Goal: Task Accomplishment & Management: Manage account settings

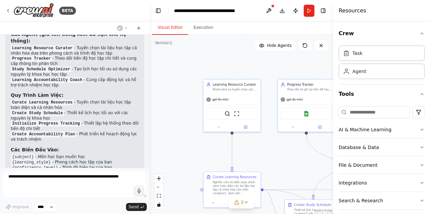
scroll to position [1290, 0]
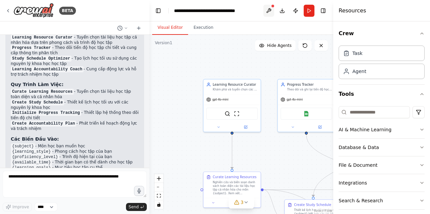
click at [270, 9] on button at bounding box center [268, 11] width 11 height 12
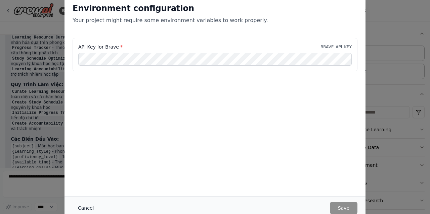
click at [88, 212] on button "Cancel" at bounding box center [86, 208] width 27 height 12
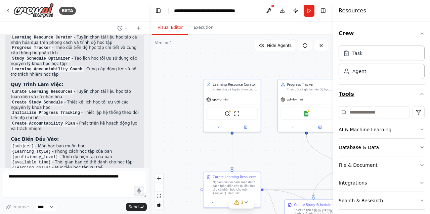
scroll to position [24, 0]
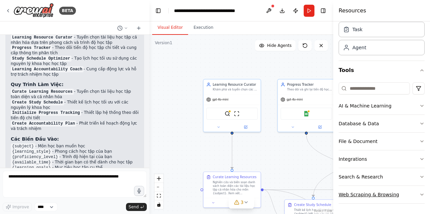
click at [367, 196] on div "Web Scraping & Browsing" at bounding box center [368, 195] width 60 height 7
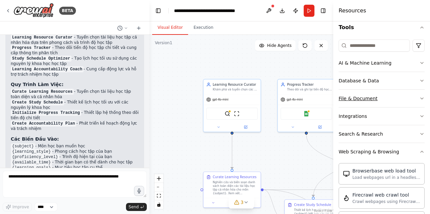
scroll to position [0, 0]
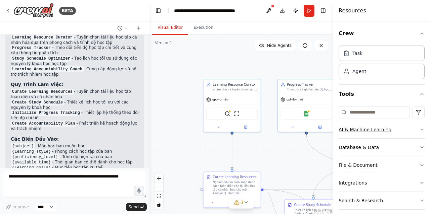
click at [361, 133] on button "AI & Machine Learning" at bounding box center [381, 129] width 86 height 17
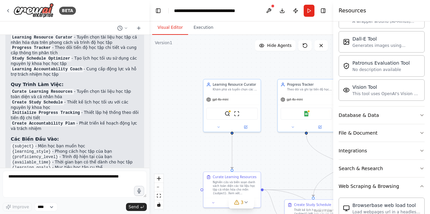
scroll to position [89, 0]
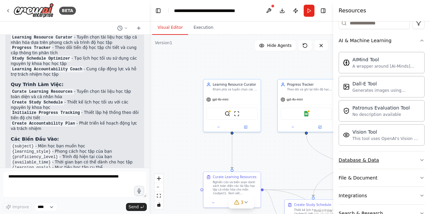
click at [351, 166] on button "Database & Data" at bounding box center [381, 160] width 86 height 17
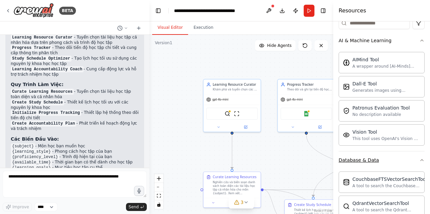
scroll to position [224, 0]
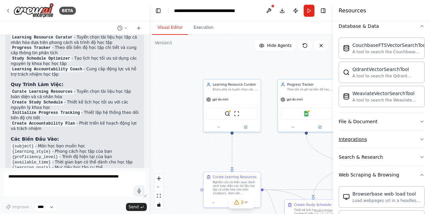
click at [353, 139] on div "Integrations" at bounding box center [352, 139] width 28 height 7
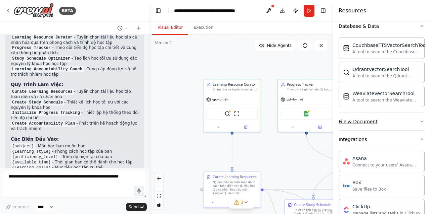
click at [355, 123] on div "File & Document" at bounding box center [357, 121] width 39 height 7
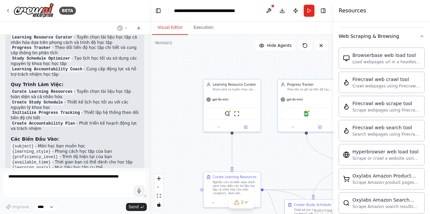
scroll to position [1029, 0]
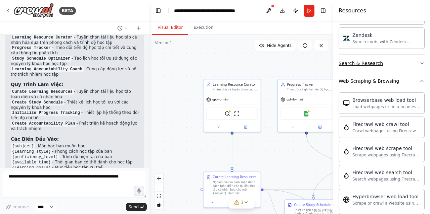
click at [347, 63] on div "Search & Research" at bounding box center [360, 63] width 44 height 7
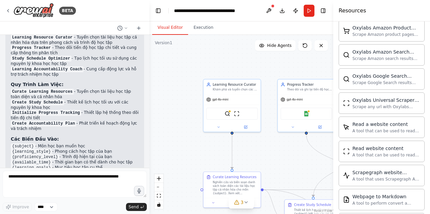
scroll to position [1627, 0]
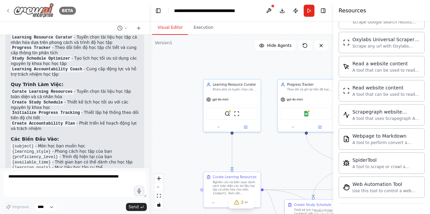
click at [7, 9] on icon at bounding box center [7, 10] width 5 height 5
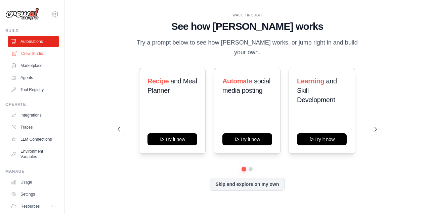
click at [33, 53] on link "Crew Studio" at bounding box center [34, 53] width 51 height 11
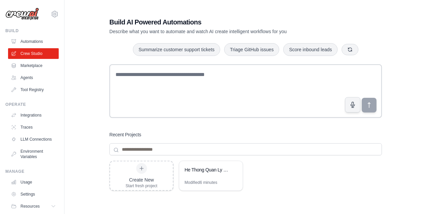
scroll to position [71, 0]
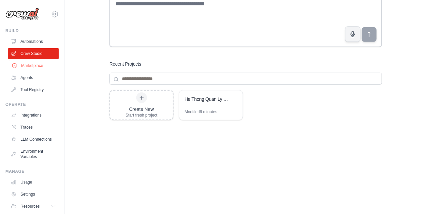
click at [37, 63] on link "Marketplace" at bounding box center [34, 65] width 51 height 11
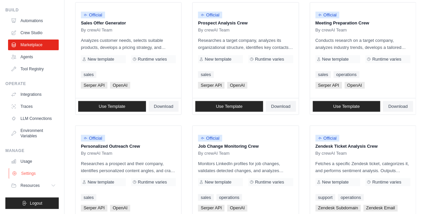
scroll to position [224, 0]
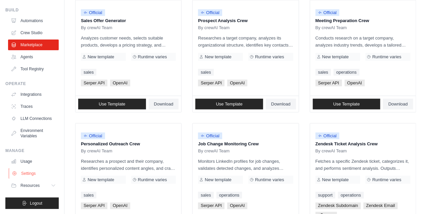
click at [24, 171] on link "Settings" at bounding box center [34, 174] width 51 height 11
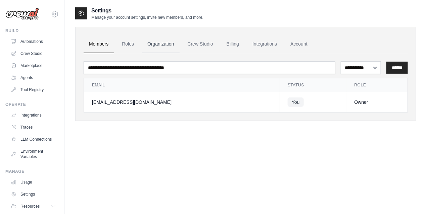
click at [155, 41] on link "Organization" at bounding box center [160, 44] width 37 height 18
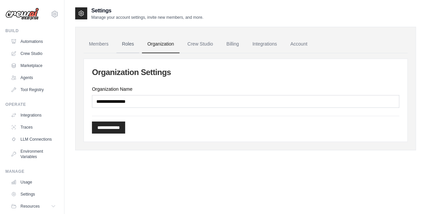
click at [135, 45] on link "Roles" at bounding box center [127, 44] width 23 height 18
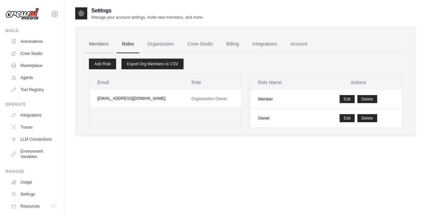
click at [101, 44] on link "Members" at bounding box center [99, 44] width 30 height 18
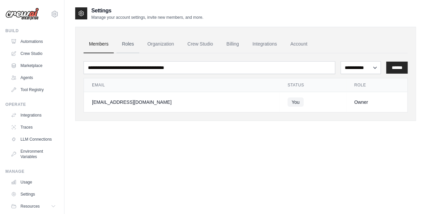
click at [133, 44] on link "Roles" at bounding box center [127, 44] width 23 height 18
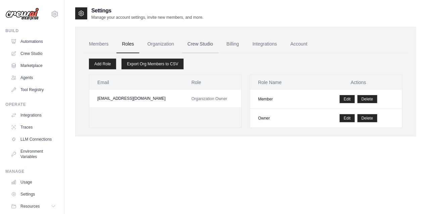
click at [195, 45] on link "Crew Studio" at bounding box center [200, 44] width 36 height 18
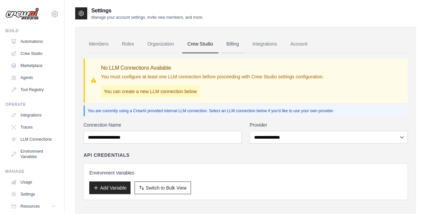
click at [234, 45] on link "Billing" at bounding box center [232, 44] width 23 height 18
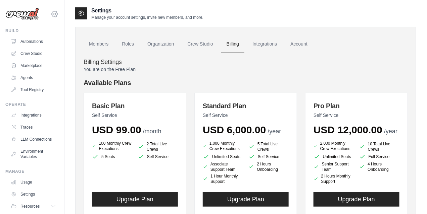
click at [54, 15] on icon at bounding box center [55, 14] width 6 height 6
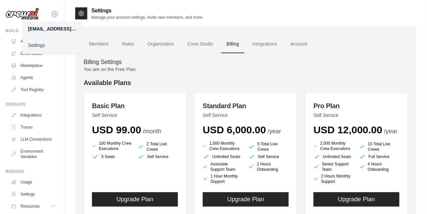
click at [41, 47] on link "Settings" at bounding box center [52, 45] width 59 height 12
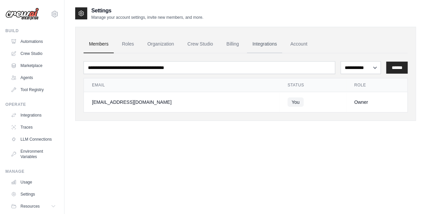
click at [265, 46] on link "Integrations" at bounding box center [264, 44] width 35 height 18
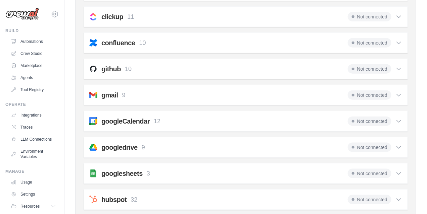
scroll to position [147, 0]
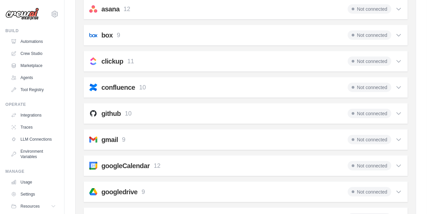
click at [381, 139] on span "Not connected" at bounding box center [370, 139] width 44 height 9
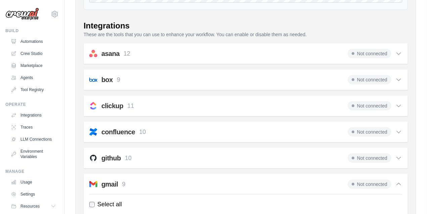
scroll to position [0, 0]
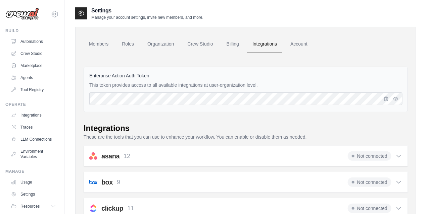
click at [373, 156] on span "Not connected" at bounding box center [370, 156] width 44 height 9
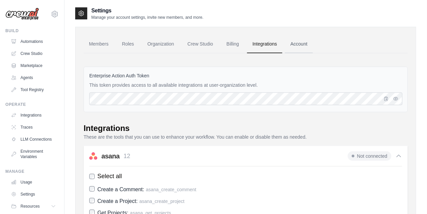
click at [308, 47] on link "Account" at bounding box center [299, 44] width 28 height 18
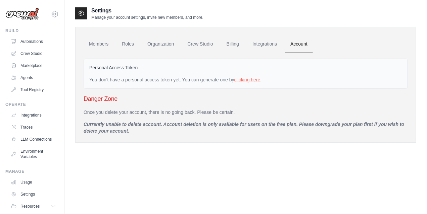
click at [243, 80] on link "clicking here" at bounding box center [247, 79] width 26 height 5
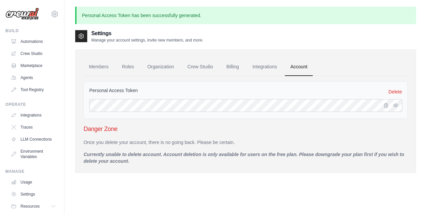
drag, startPoint x: 173, startPoint y: 127, endPoint x: 136, endPoint y: 149, distance: 43.7
click at [136, 149] on div "Once you delete your account, there is no going back. Please be certain. Curren…" at bounding box center [246, 152] width 324 height 26
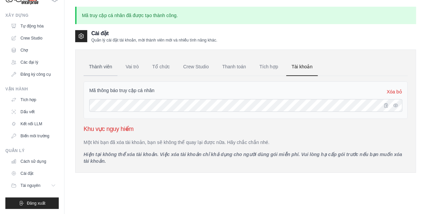
click at [100, 67] on font "Thành viên" at bounding box center [100, 66] width 23 height 5
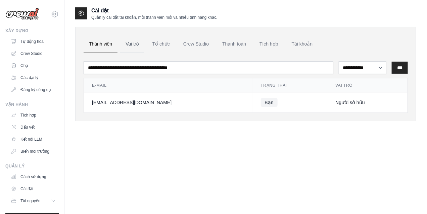
click at [138, 43] on font "Vai trò" at bounding box center [132, 43] width 13 height 5
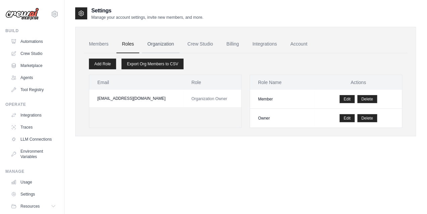
click at [164, 43] on link "Organization" at bounding box center [160, 44] width 37 height 18
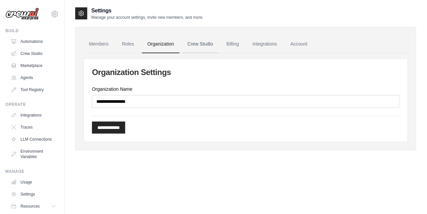
click at [200, 45] on link "Crew Studio" at bounding box center [200, 44] width 36 height 18
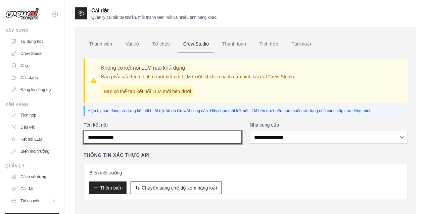
click at [131, 141] on input "Tên kết nối" at bounding box center [163, 137] width 158 height 13
click at [138, 135] on input "Tên kết nối" at bounding box center [163, 137] width 158 height 13
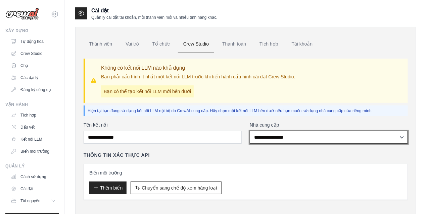
click at [266, 141] on select "**********" at bounding box center [329, 137] width 158 height 13
select select "******"
click at [250, 131] on select "**********" at bounding box center [329, 137] width 158 height 13
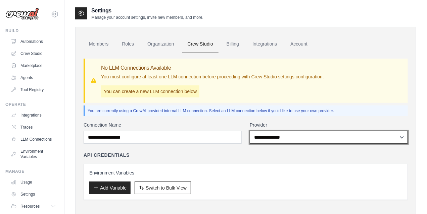
click at [304, 134] on select "**********" at bounding box center [329, 137] width 158 height 13
select select "******"
click at [250, 131] on select "**********" at bounding box center [329, 137] width 158 height 13
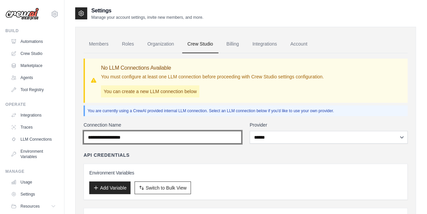
click at [135, 138] on input "Connection Name" at bounding box center [163, 137] width 158 height 13
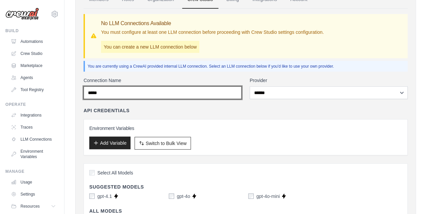
scroll to position [89, 0]
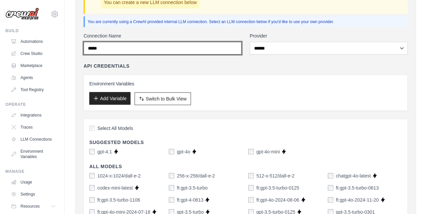
type input "*****"
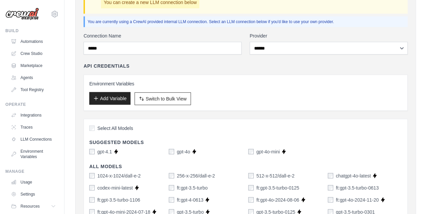
click at [120, 98] on button "Add Variable" at bounding box center [109, 98] width 41 height 13
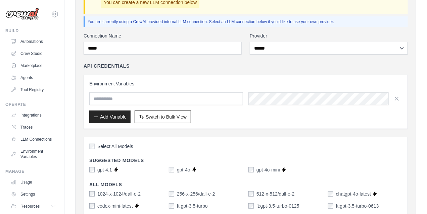
click at [136, 102] on input "text" at bounding box center [166, 99] width 154 height 13
click at [397, 98] on icon "button" at bounding box center [396, 98] width 3 height 3
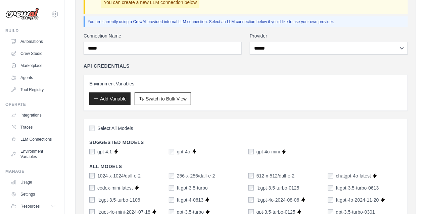
scroll to position [134, 0]
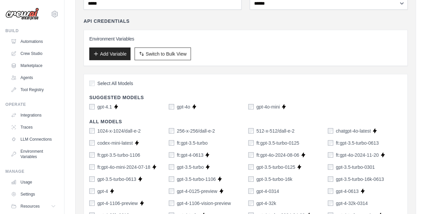
click at [95, 83] on label "Select All Models" at bounding box center [111, 83] width 44 height 7
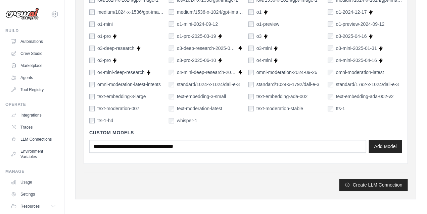
scroll to position [510, 0]
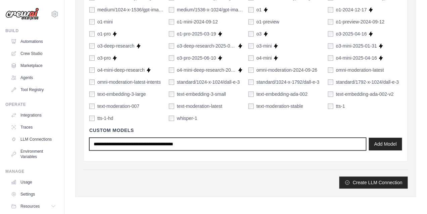
click at [165, 149] on input "text" at bounding box center [227, 144] width 277 height 13
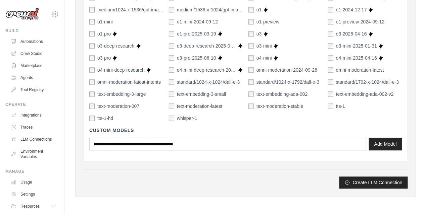
click at [368, 175] on div "Create LLM Connection" at bounding box center [246, 179] width 324 height 19
click at [367, 182] on button "Create LLM Connection" at bounding box center [373, 183] width 68 height 12
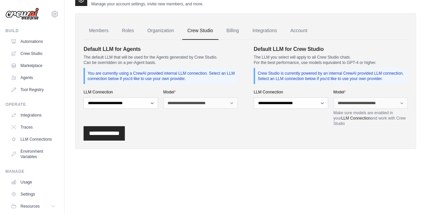
scroll to position [0, 0]
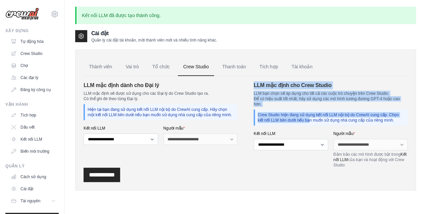
drag, startPoint x: 250, startPoint y: 80, endPoint x: 255, endPoint y: 121, distance: 41.2
click at [255, 121] on div "**********" at bounding box center [246, 129] width 324 height 106
click at [248, 94] on section "**********" at bounding box center [246, 125] width 324 height 87
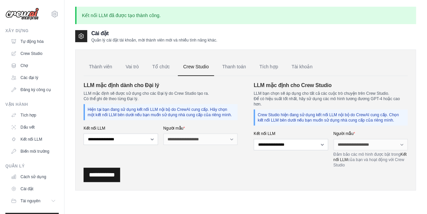
click at [104, 173] on input "**********" at bounding box center [102, 175] width 37 height 14
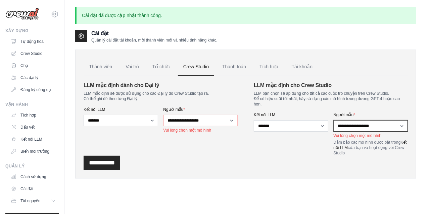
click at [404, 128] on select "**********" at bounding box center [371, 126] width 75 height 11
select select "*******"
click at [334, 121] on select "**********" at bounding box center [371, 126] width 75 height 11
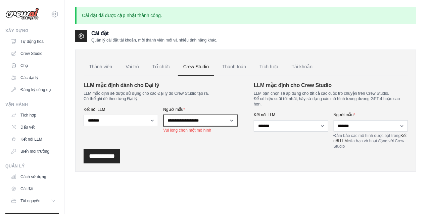
click at [234, 118] on select "**********" at bounding box center [200, 120] width 75 height 11
select select "*******"
click at [163, 115] on select "**********" at bounding box center [200, 120] width 75 height 11
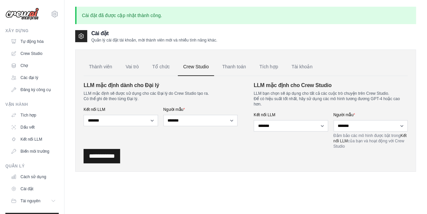
click at [113, 157] on input "**********" at bounding box center [102, 156] width 37 height 14
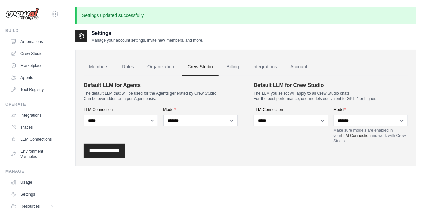
click at [134, 155] on div "**********" at bounding box center [246, 151] width 324 height 14
click at [118, 152] on input "**********" at bounding box center [104, 151] width 41 height 14
click at [119, 152] on input "**********" at bounding box center [104, 151] width 41 height 14
click at [112, 151] on input "**********" at bounding box center [104, 151] width 41 height 14
click at [96, 151] on input "**********" at bounding box center [104, 151] width 41 height 14
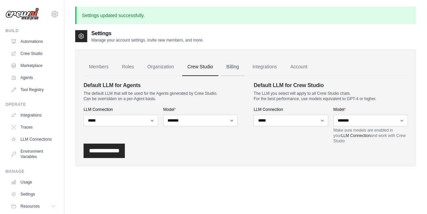
click at [238, 72] on link "Billing" at bounding box center [232, 67] width 23 height 18
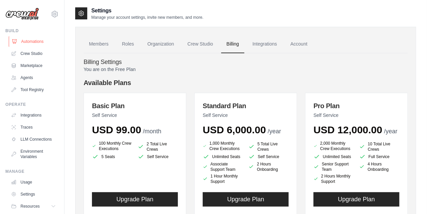
click at [22, 39] on link "Automations" at bounding box center [34, 41] width 51 height 11
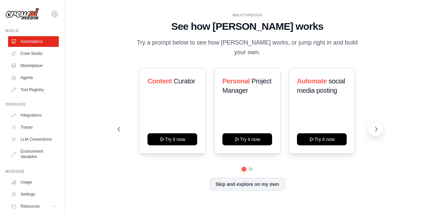
click at [376, 128] on icon at bounding box center [376, 129] width 7 height 7
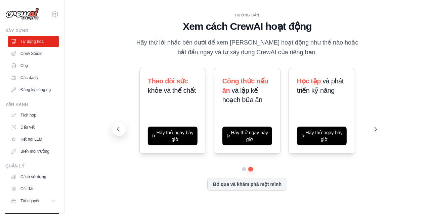
click at [119, 128] on icon at bounding box center [118, 130] width 2 height 4
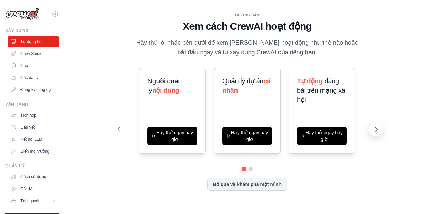
click at [374, 126] on button at bounding box center [375, 129] width 13 height 13
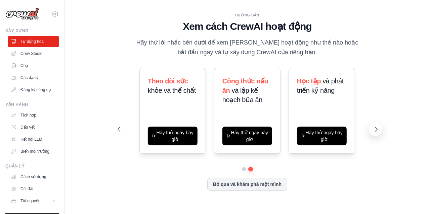
click at [374, 126] on button at bounding box center [375, 129] width 13 height 13
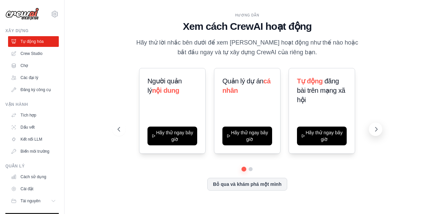
click at [374, 126] on button at bounding box center [375, 129] width 13 height 13
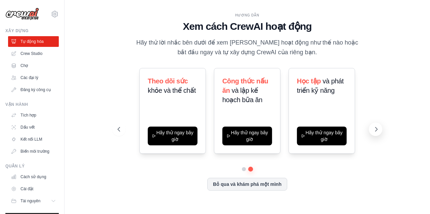
click at [378, 130] on icon at bounding box center [376, 129] width 7 height 7
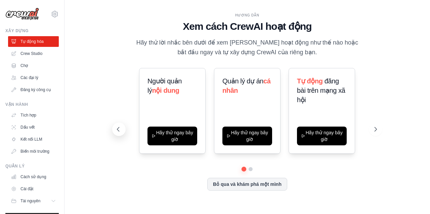
click at [121, 129] on icon at bounding box center [118, 129] width 7 height 7
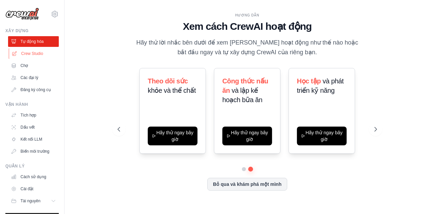
click at [34, 53] on font "Crew Studio" at bounding box center [32, 53] width 22 height 5
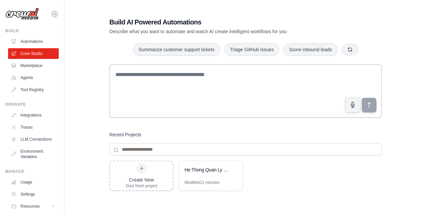
click at [29, 69] on link "Marketplace" at bounding box center [33, 65] width 51 height 11
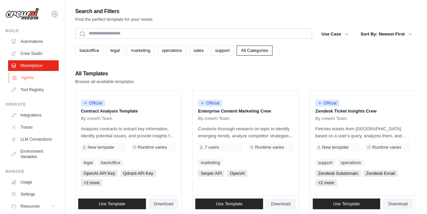
click at [29, 78] on link "Agents" at bounding box center [34, 78] width 51 height 11
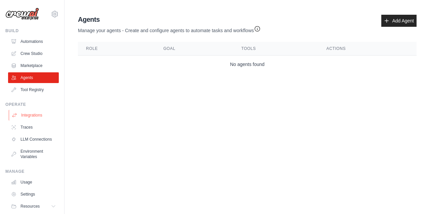
click at [31, 113] on link "Integrations" at bounding box center [34, 115] width 51 height 11
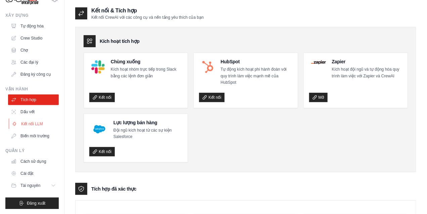
scroll to position [134, 0]
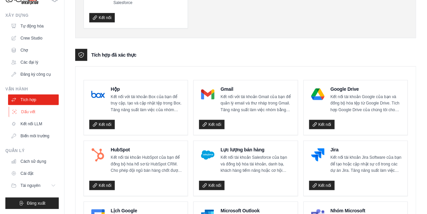
click at [32, 112] on font "Dấu vết" at bounding box center [28, 112] width 14 height 5
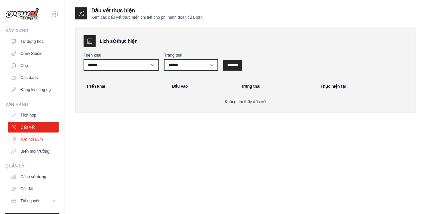
click at [39, 136] on link "Kết nối LLM" at bounding box center [34, 139] width 51 height 11
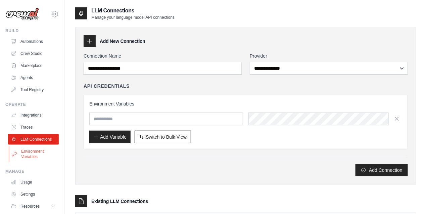
click at [40, 149] on link "Environment Variables" at bounding box center [34, 154] width 51 height 16
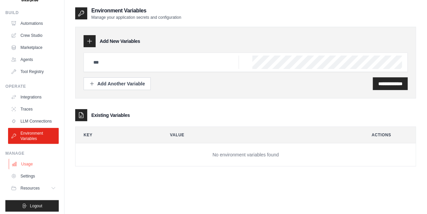
scroll to position [21, 0]
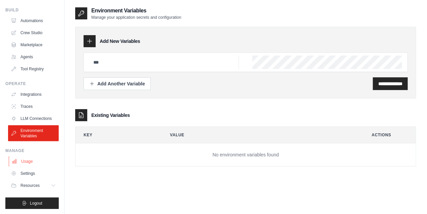
click at [28, 166] on link "Usage" at bounding box center [34, 161] width 51 height 11
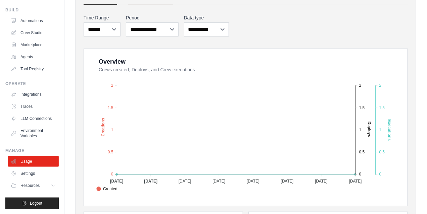
scroll to position [134, 0]
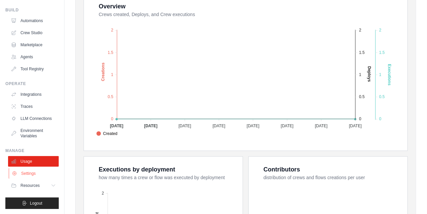
click at [31, 173] on link "Settings" at bounding box center [34, 174] width 51 height 11
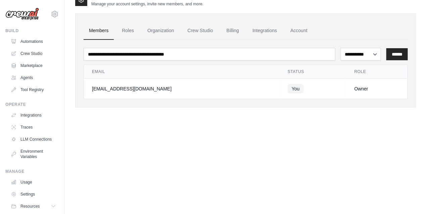
scroll to position [21, 0]
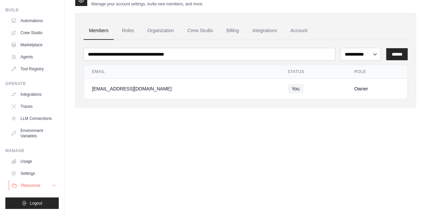
click at [30, 185] on span "Resources" at bounding box center [30, 185] width 19 height 5
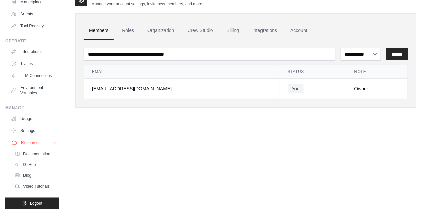
click at [42, 146] on button "Resources" at bounding box center [34, 143] width 51 height 11
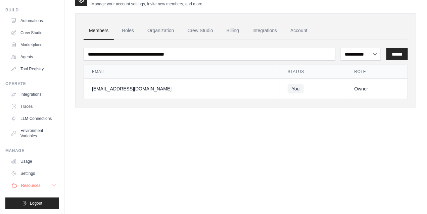
click at [29, 184] on span "Resources" at bounding box center [30, 185] width 19 height 5
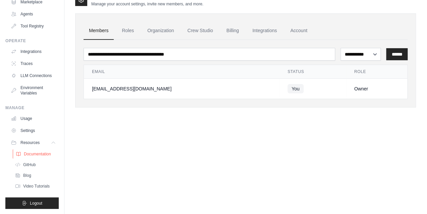
click at [41, 158] on link "Documentation" at bounding box center [36, 154] width 47 height 9
click at [25, 189] on link "Video Tutorials" at bounding box center [36, 186] width 47 height 9
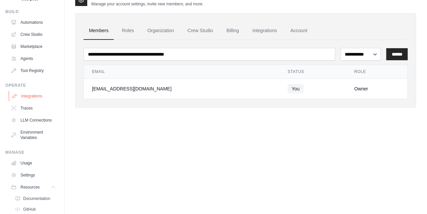
click at [31, 100] on link "Integrations" at bounding box center [34, 96] width 51 height 11
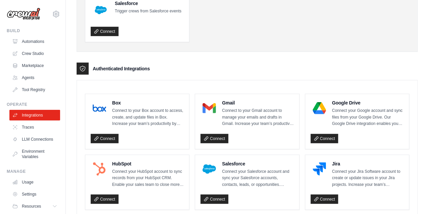
scroll to position [89, 0]
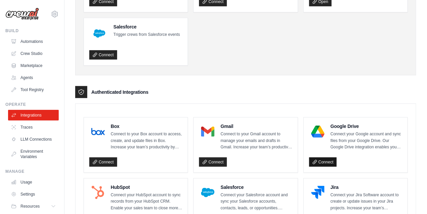
click at [327, 160] on link "Connect" at bounding box center [323, 162] width 28 height 9
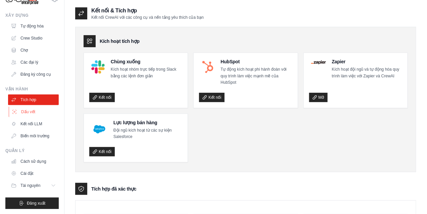
scroll to position [45, 0]
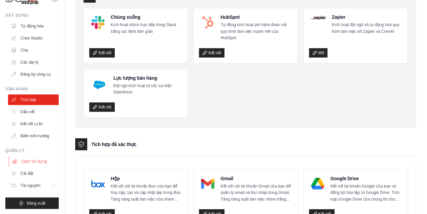
click at [30, 166] on link "Cách sử dụng" at bounding box center [34, 161] width 51 height 11
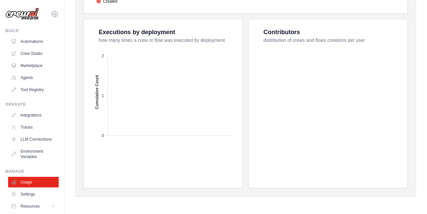
scroll to position [160, 0]
